Goal: Information Seeking & Learning: Find contact information

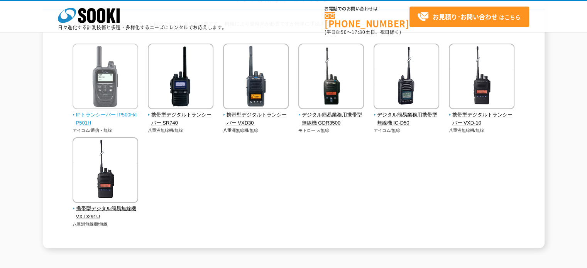
click at [120, 112] on span "IPトランシーバー IP500H/IP501H" at bounding box center [106, 119] width 66 height 16
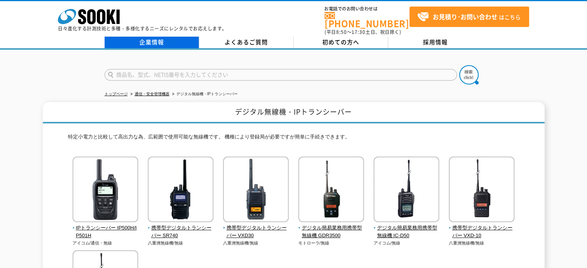
click at [176, 38] on link "企業情報" at bounding box center [152, 43] width 95 height 12
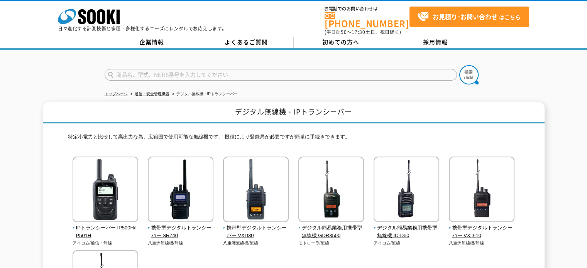
click at [131, 69] on input "text" at bounding box center [281, 75] width 353 height 12
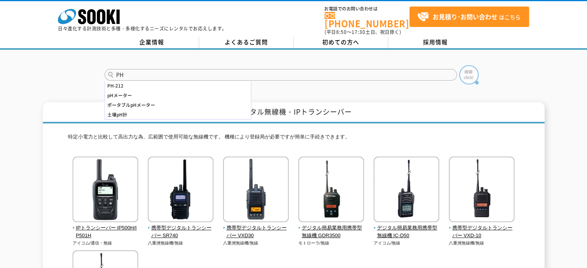
type input "PH"
click at [471, 68] on img at bounding box center [468, 74] width 19 height 19
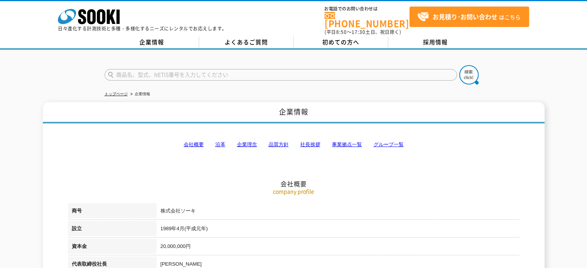
click at [357, 142] on link "事業拠点一覧" at bounding box center [347, 145] width 30 height 6
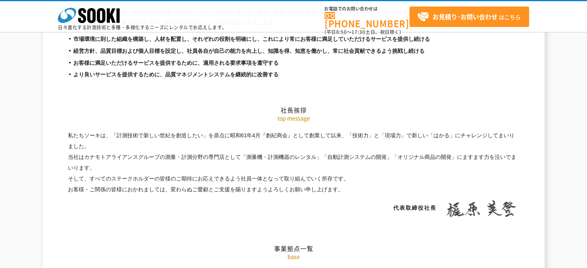
scroll to position [1542, 0]
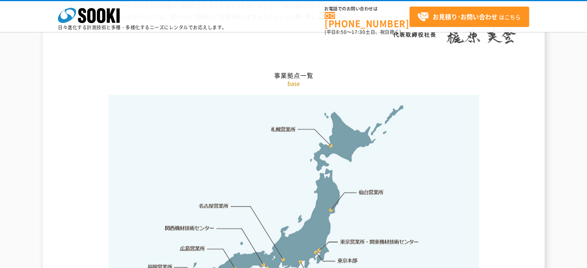
click at [386, 238] on link "東京営業所・関東機材技術センター" at bounding box center [380, 242] width 79 height 8
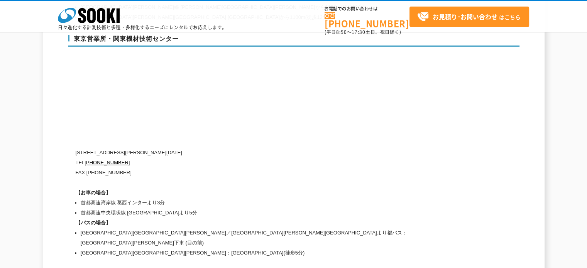
scroll to position [3213, 0]
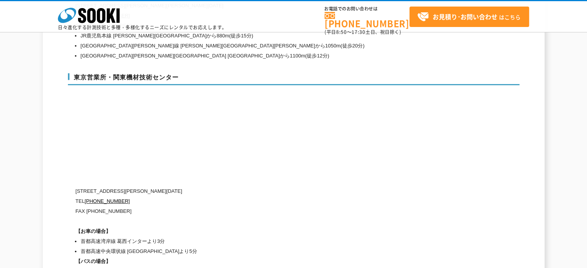
click at [427, 197] on div "〒134-0086 東京都江戸川区臨海町2-3-18 TEL 0120-856-991 FAX (03)5117-3521 【お車の場合】 首都高速湾岸線 葛…" at bounding box center [261, 241] width 371 height 110
click at [428, 237] on li "首都高速湾岸線 葛西インターより3分" at bounding box center [264, 242] width 366 height 10
click at [443, 193] on div "〒134-0086 東京都江戸川区臨海町2-3-18 TEL 0120-856-991 FAX (03)5117-3521 【お車の場合】 首都高速湾岸線 葛…" at bounding box center [261, 241] width 371 height 110
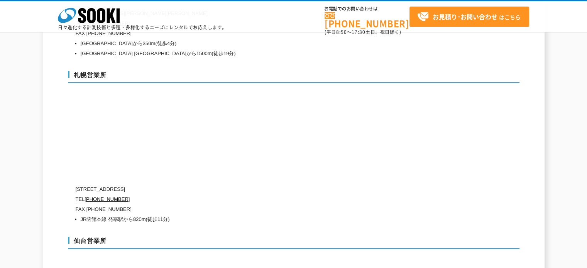
scroll to position [2054, 0]
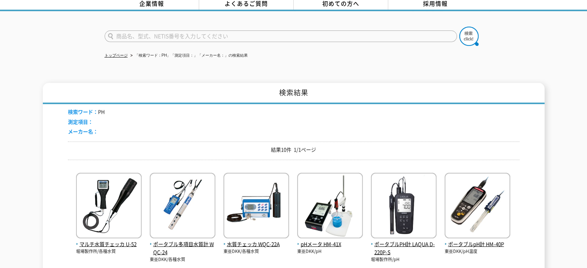
scroll to position [77, 0]
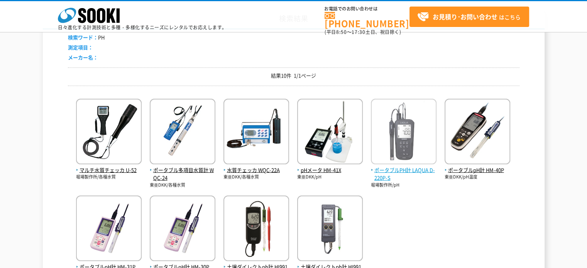
click at [402, 171] on span "ポータブルPH計 LAQUA D-220P-S" at bounding box center [404, 174] width 66 height 16
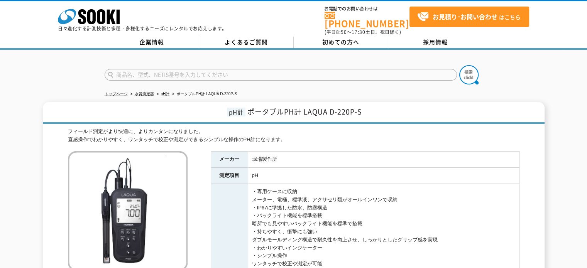
click at [519, 161] on td "堀場製作所" at bounding box center [383, 160] width 271 height 16
click at [519, 152] on td "堀場製作所" at bounding box center [383, 160] width 271 height 16
click at [518, 168] on td "pH" at bounding box center [383, 176] width 271 height 16
